Goal: Task Accomplishment & Management: Manage account settings

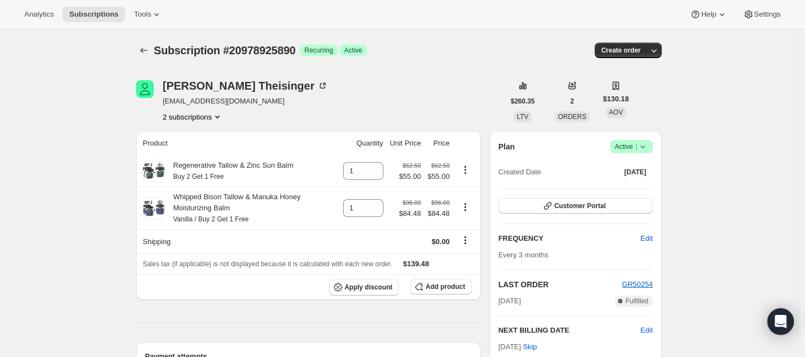
click at [196, 115] on button "2 subscriptions" at bounding box center [193, 116] width 60 height 11
click at [198, 133] on span "20978893122" at bounding box center [180, 137] width 44 height 8
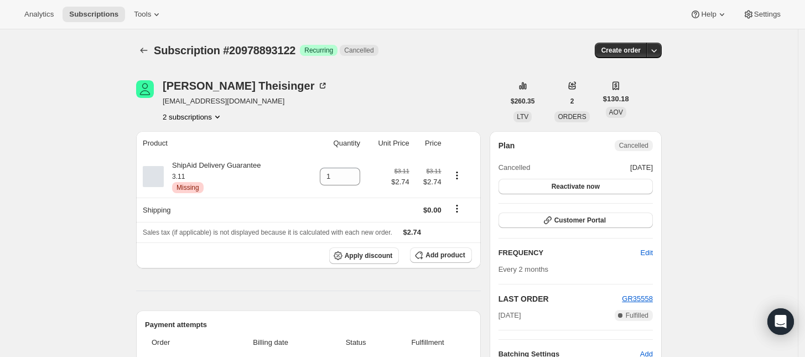
click at [212, 119] on button "2 subscriptions" at bounding box center [193, 116] width 60 height 11
click at [211, 149] on button "20978925890" at bounding box center [197, 156] width 84 height 18
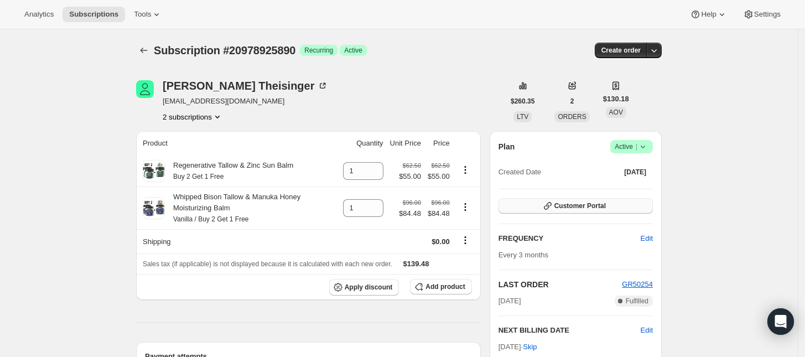
click at [624, 205] on button "Customer Portal" at bounding box center [576, 205] width 154 height 15
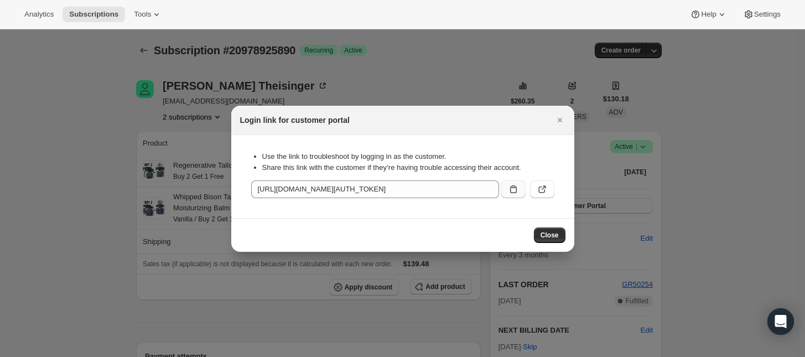
click at [514, 186] on icon ":rgp:" at bounding box center [513, 189] width 11 height 11
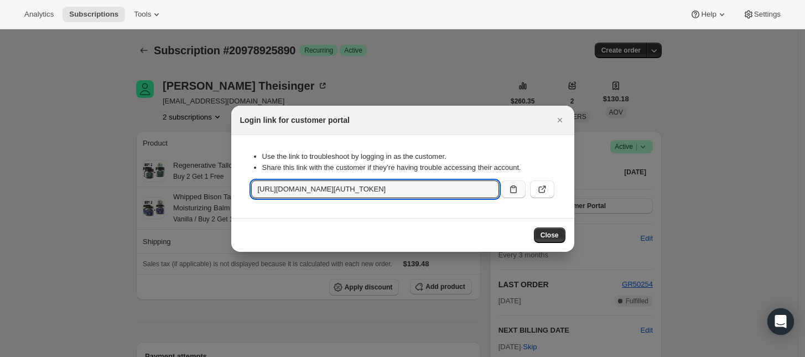
click at [510, 190] on icon ":rgp:" at bounding box center [513, 189] width 11 height 11
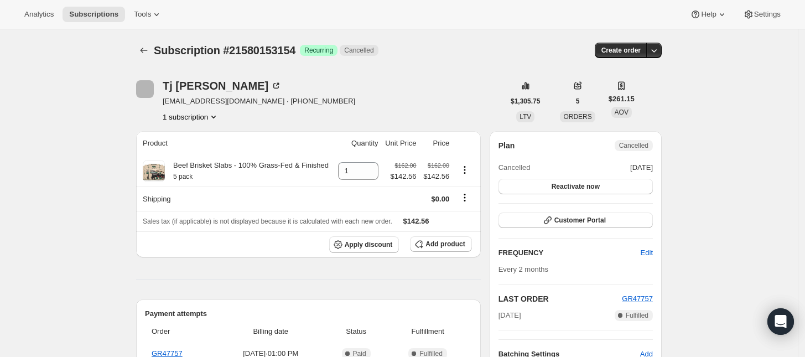
click at [198, 115] on button "1 subscription" at bounding box center [191, 116] width 56 height 11
